Goal: Navigation & Orientation: Find specific page/section

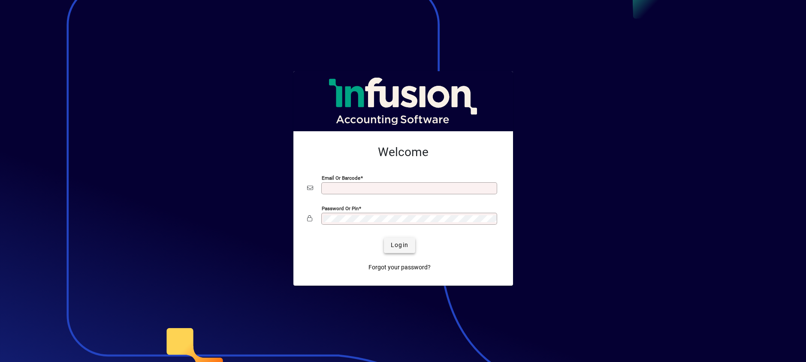
type input "**********"
click at [402, 246] on span "Login" at bounding box center [400, 245] width 18 height 9
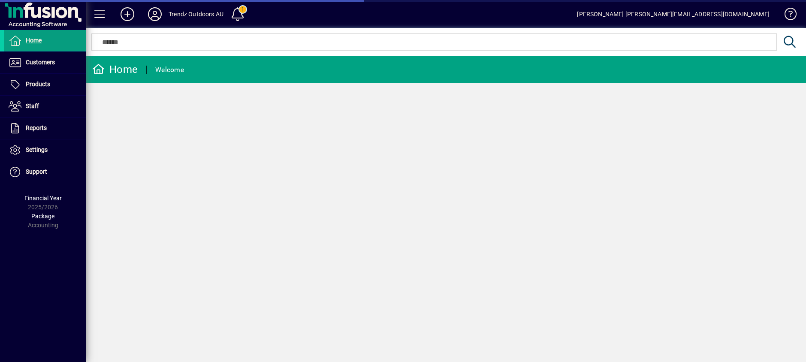
click at [190, 20] on div "Trendz Outdoors AU" at bounding box center [196, 14] width 55 height 14
click at [182, 15] on div "Trendz Outdoors AU" at bounding box center [196, 14] width 55 height 14
click at [152, 15] on icon at bounding box center [154, 14] width 17 height 14
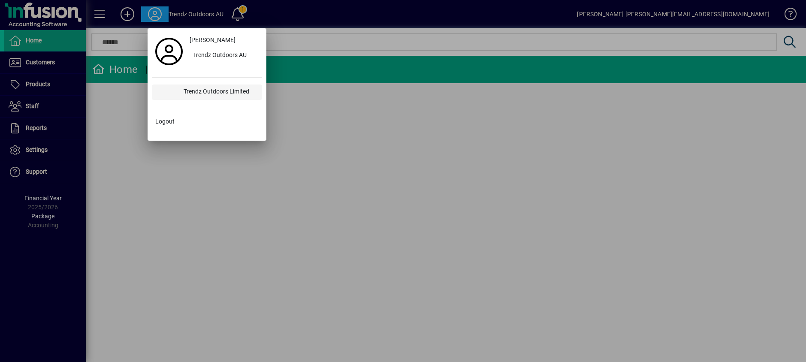
click at [212, 91] on div "Trendz Outdoors Limited" at bounding box center [219, 92] width 85 height 15
